Goal: Transaction & Acquisition: Purchase product/service

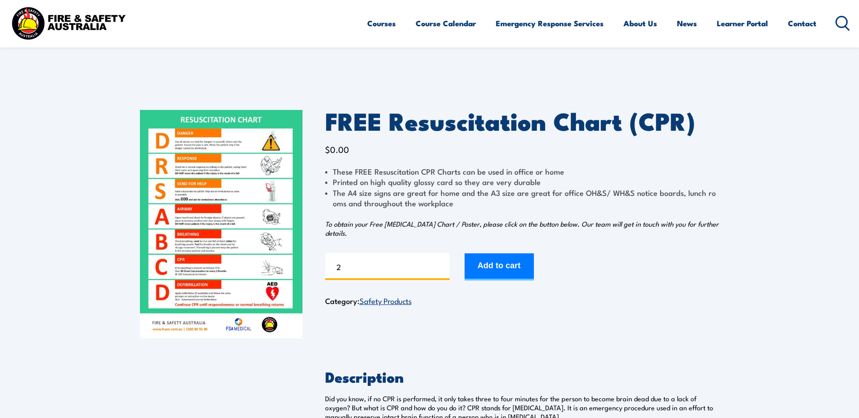
click at [442, 263] on input "2" at bounding box center [387, 266] width 124 height 27
type input "3"
click at [442, 263] on input "3" at bounding box center [387, 266] width 124 height 27
click at [503, 269] on button "Add to cart" at bounding box center [498, 266] width 69 height 27
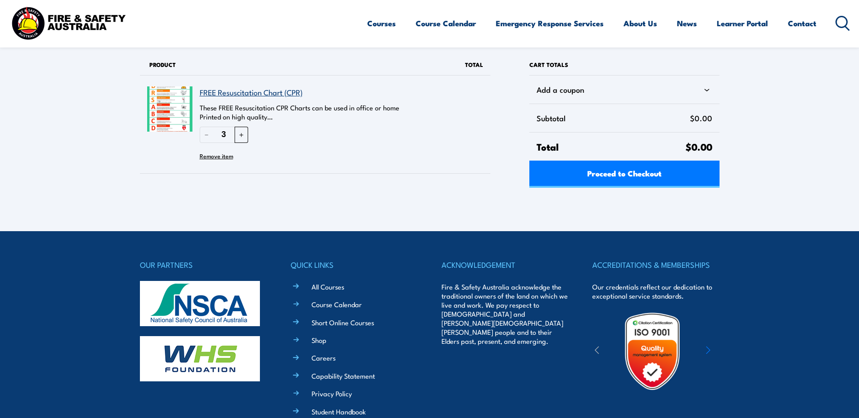
click at [242, 135] on button "＋" at bounding box center [241, 135] width 14 height 16
type input "4"
click at [603, 172] on div "Proceed to Checkout" at bounding box center [624, 174] width 190 height 27
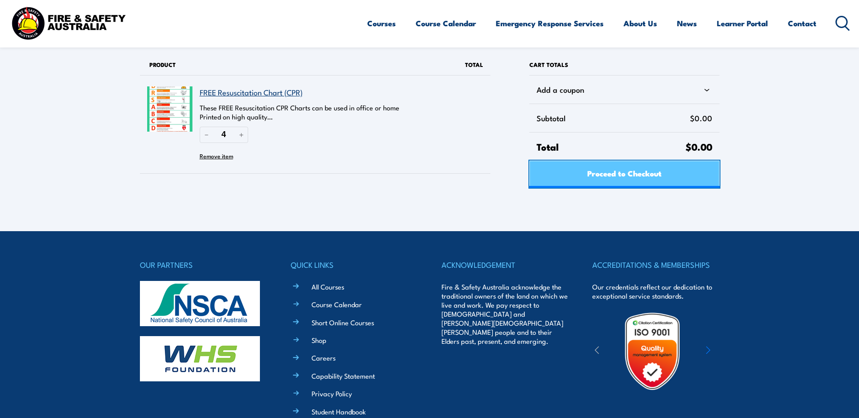
click at [640, 172] on span "Proceed to Checkout" at bounding box center [624, 173] width 74 height 24
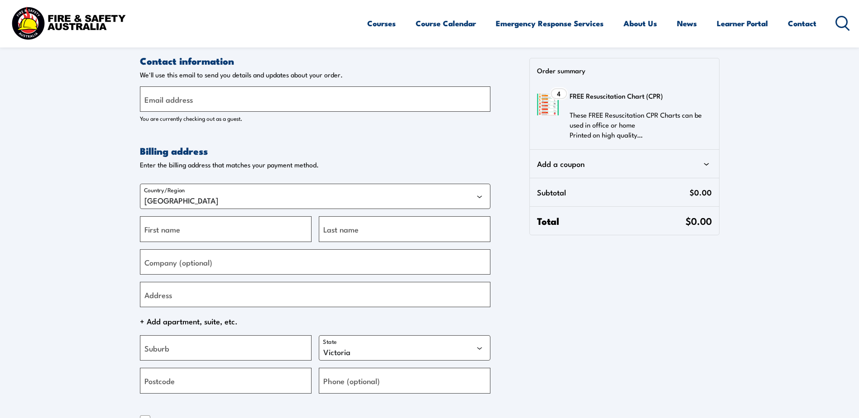
select select "VIC"
click at [172, 100] on label "Email address" at bounding box center [168, 99] width 48 height 12
click at [172, 100] on input "Email address" at bounding box center [315, 98] width 350 height 25
type input "gael.mclean@cewa.edu.au"
type input "Gael Joy"
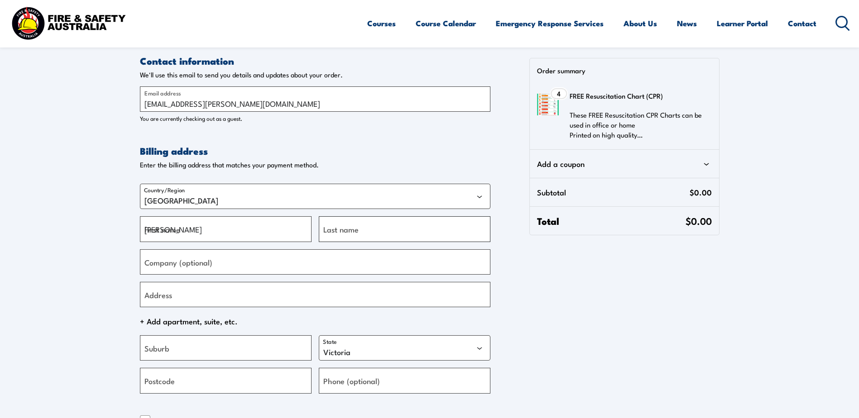
type input "McLean"
type input "3 Samuel Street, ROCKINGHAM WA 6168"
type input "ROCKINGHAM"
select select "WA"
type input "6168"
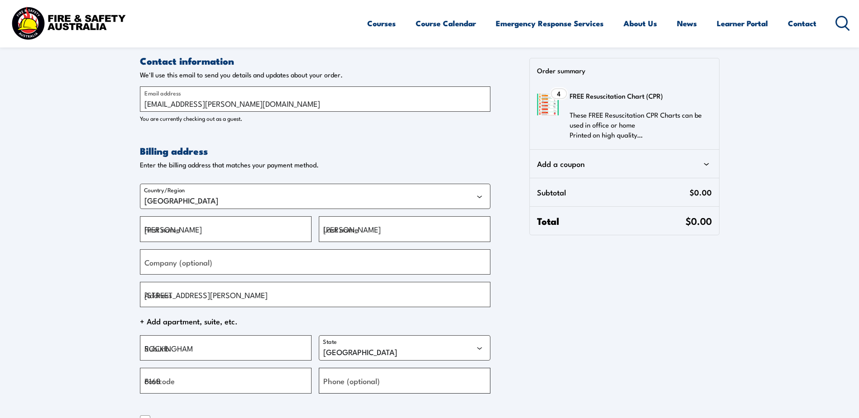
type input "+61437527387"
click at [218, 268] on input "Company (optional)" at bounding box center [315, 261] width 350 height 25
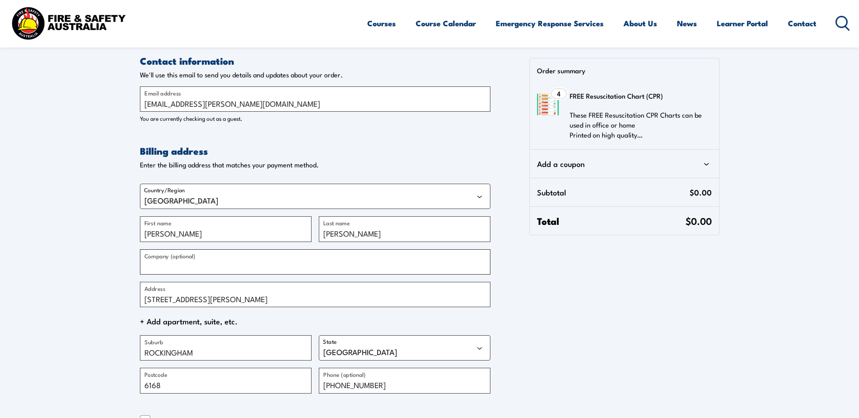
type input "IONA PRESENTATION COLLEGE"
drag, startPoint x: 300, startPoint y: 298, endPoint x: 110, endPoint y: 301, distance: 190.6
click at [110, 301] on section "Contact information Contact information We'll use this email to send you detail…" at bounding box center [429, 266] width 859 height 532
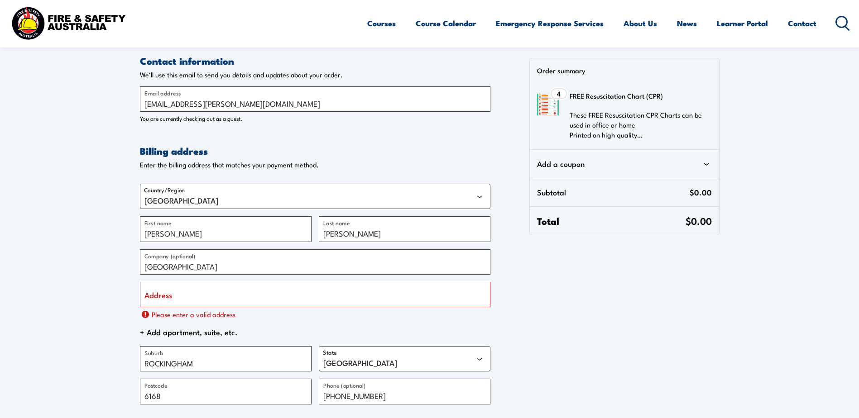
drag, startPoint x: 189, startPoint y: 353, endPoint x: 145, endPoint y: 356, distance: 44.0
click at [145, 356] on div "ROCKINGHAM Suburb" at bounding box center [226, 358] width 172 height 25
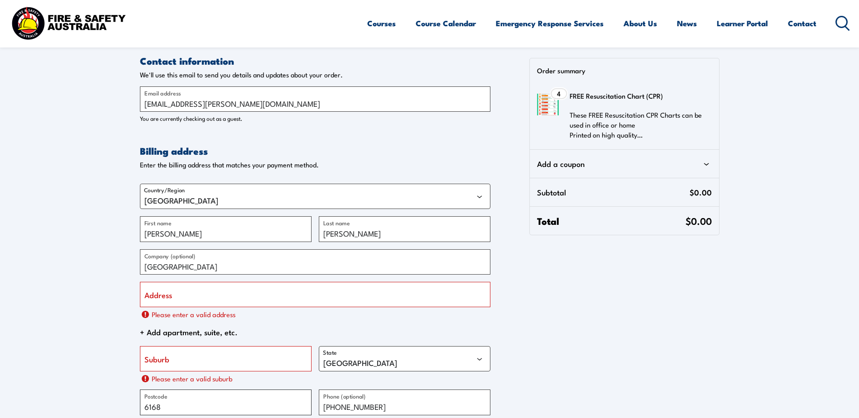
click at [168, 398] on input "6168" at bounding box center [226, 402] width 172 height 25
type input "6"
click at [267, 256] on input "IONA PRESENTATION COLLEGE" at bounding box center [315, 261] width 350 height 25
type input "33 Palmerston Street"
type input "Mosman Park"
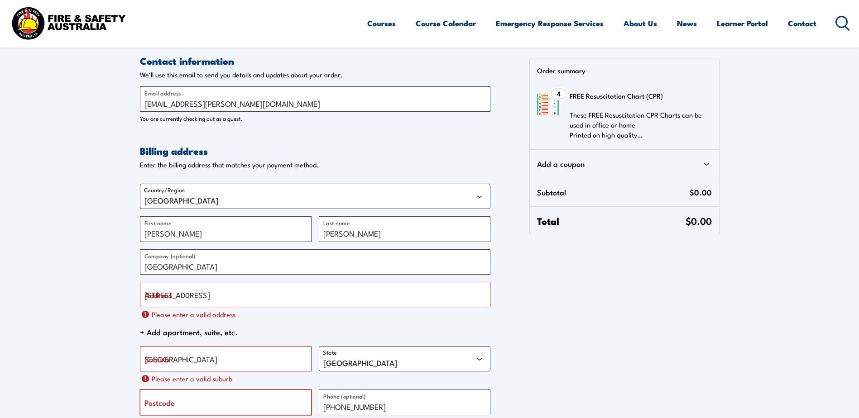
type input "6012"
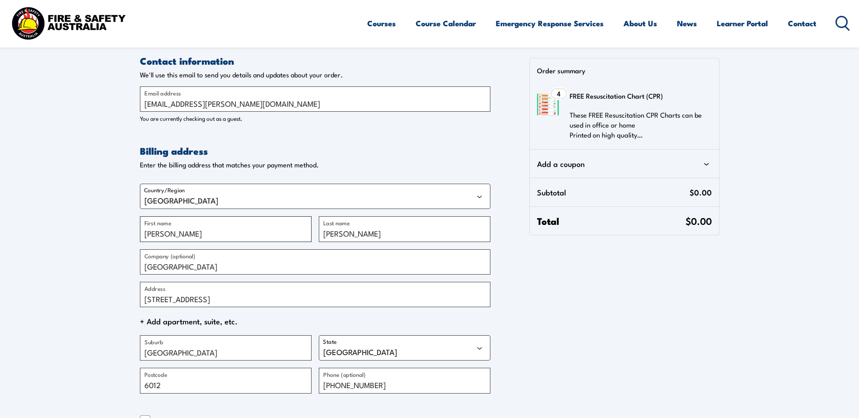
click at [180, 234] on input "Gael Joy" at bounding box center [226, 228] width 172 height 25
type input "Gael"
click at [609, 281] on div "Contact information Contact information We'll use this email to send you detail…" at bounding box center [429, 293] width 579 height 478
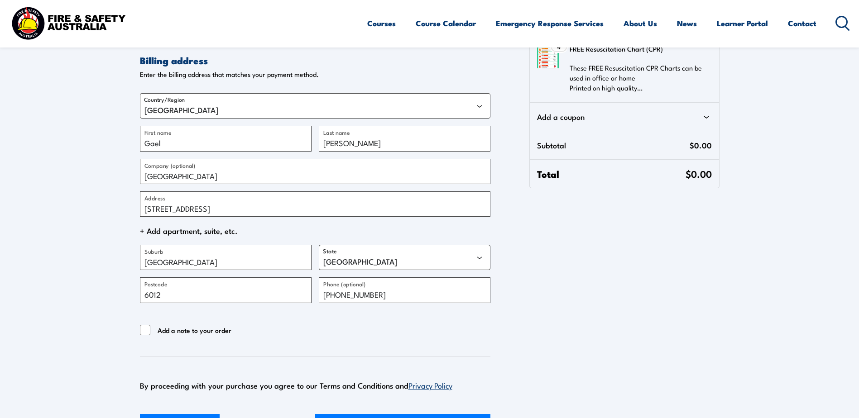
scroll to position [226, 0]
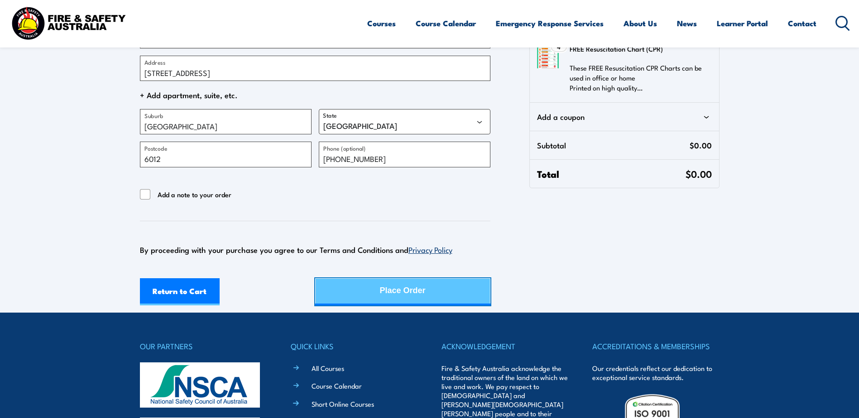
click at [393, 289] on div "Place Order" at bounding box center [403, 291] width 46 height 24
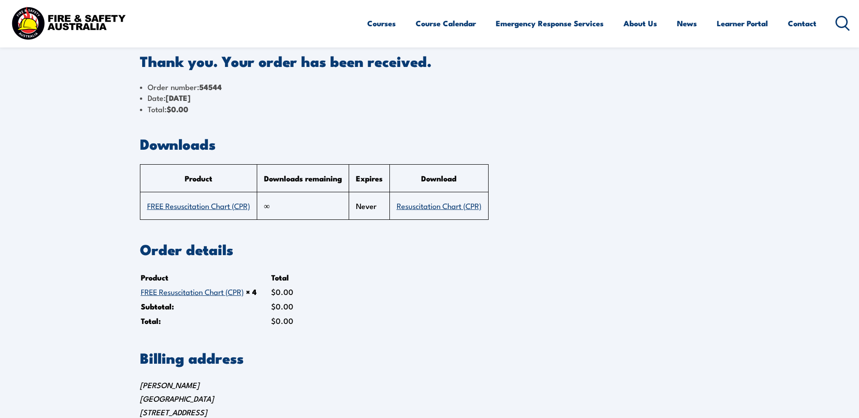
click at [428, 206] on link "Resuscitation Chart (CPR)" at bounding box center [439, 205] width 85 height 11
drag, startPoint x: 667, startPoint y: 173, endPoint x: 656, endPoint y: 170, distance: 11.6
click at [667, 173] on section "Downloads Product Downloads remaining Expires Download FREE Resuscitation Chart…" at bounding box center [429, 178] width 579 height 83
